Goal: Transaction & Acquisition: Purchase product/service

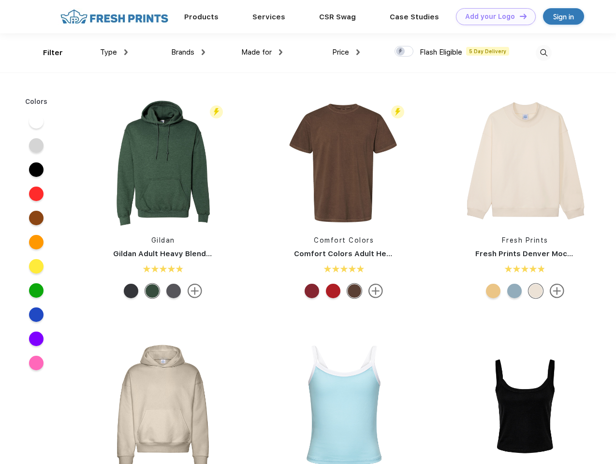
click at [492, 16] on link "Add your Logo Design Tool" at bounding box center [496, 16] width 80 height 17
click at [0, 0] on div "Design Tool" at bounding box center [0, 0] width 0 height 0
click at [519, 16] on link "Add your Logo Design Tool" at bounding box center [496, 16] width 80 height 17
click at [46, 53] on div "Filter" at bounding box center [53, 52] width 20 height 11
click at [114, 52] on span "Type" at bounding box center [108, 52] width 17 height 9
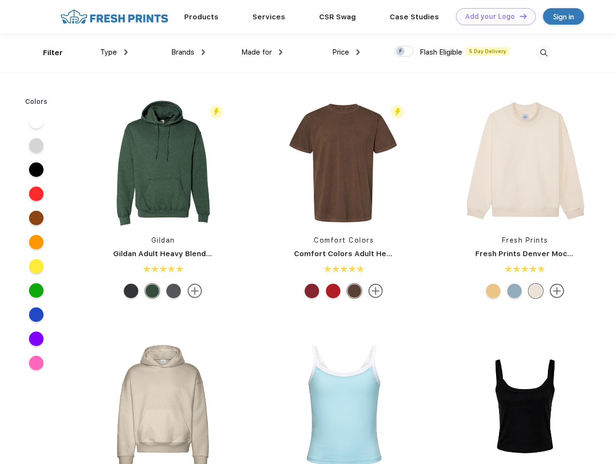
click at [188, 52] on span "Brands" at bounding box center [182, 52] width 23 height 9
click at [262, 52] on span "Made for" at bounding box center [256, 52] width 30 height 9
click at [346, 52] on span "Price" at bounding box center [340, 52] width 17 height 9
click at [404, 52] on div at bounding box center [404, 51] width 19 height 11
click at [401, 52] on input "checkbox" at bounding box center [398, 48] width 6 height 6
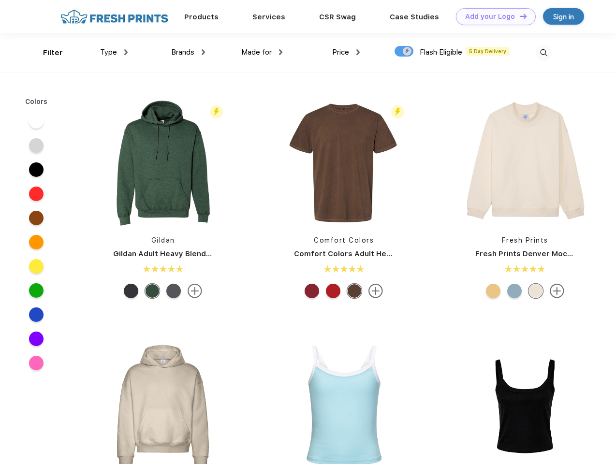
click at [543, 53] on img at bounding box center [544, 53] width 16 height 16
